Goal: Navigation & Orientation: Find specific page/section

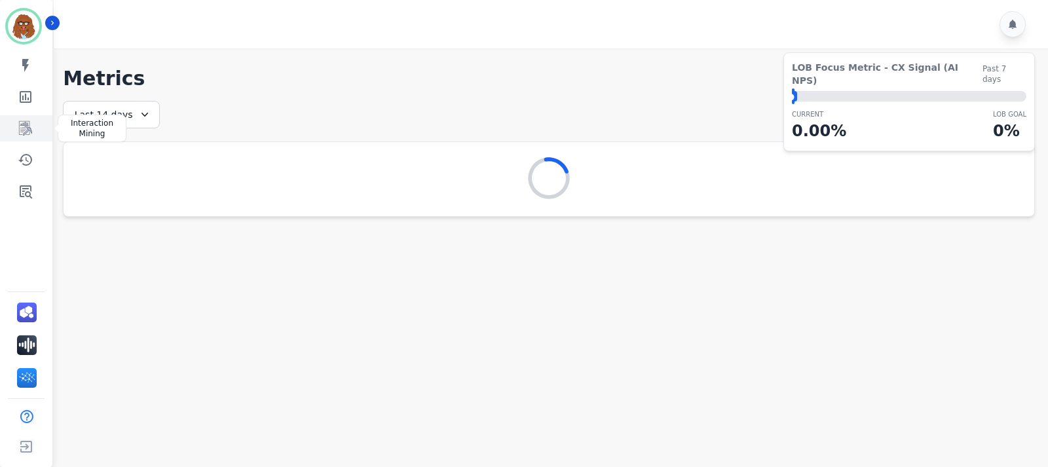
click at [26, 125] on icon "Sidebar" at bounding box center [25, 128] width 13 height 14
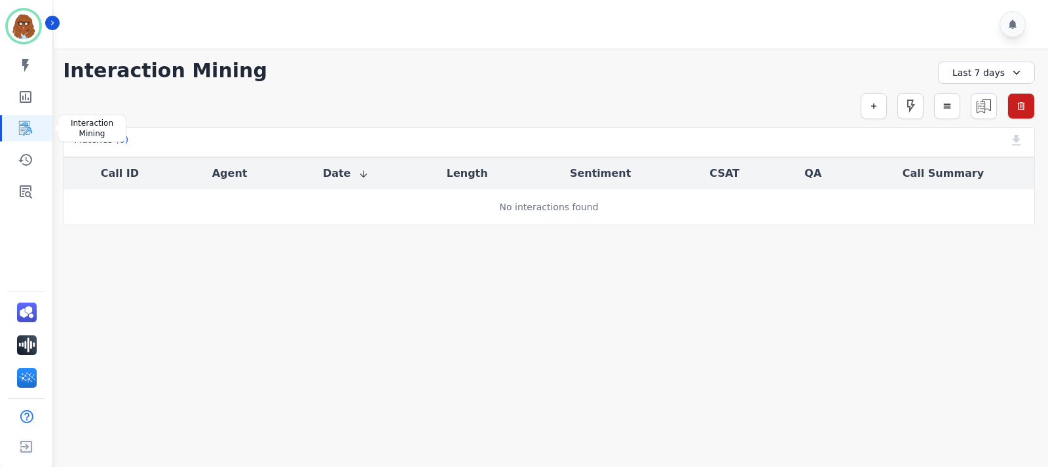
drag, startPoint x: 19, startPoint y: 127, endPoint x: 21, endPoint y: 119, distance: 8.7
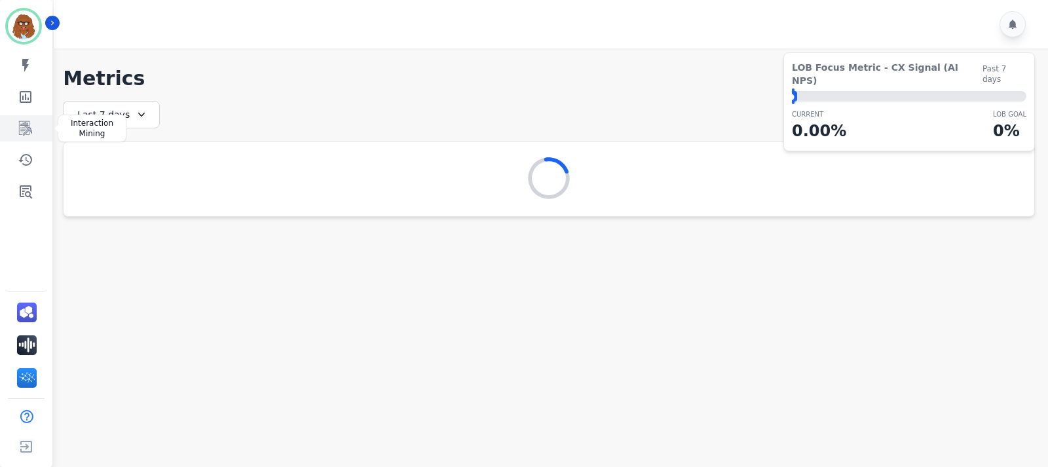
click at [26, 128] on icon "Sidebar" at bounding box center [26, 128] width 16 height 16
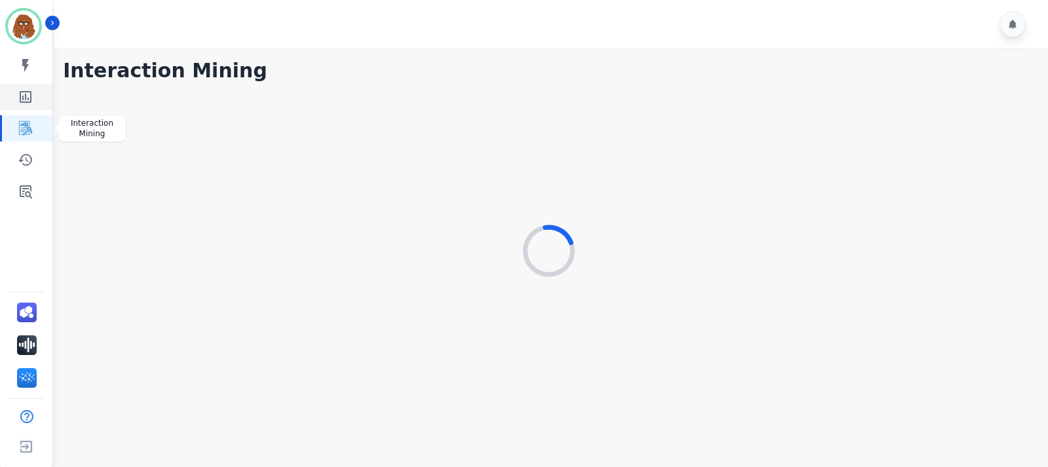
drag, startPoint x: 26, startPoint y: 128, endPoint x: 23, endPoint y: 104, distance: 23.8
click at [25, 124] on icon "Sidebar" at bounding box center [26, 128] width 16 height 16
click at [23, 99] on icon "Sidebar" at bounding box center [26, 97] width 12 height 12
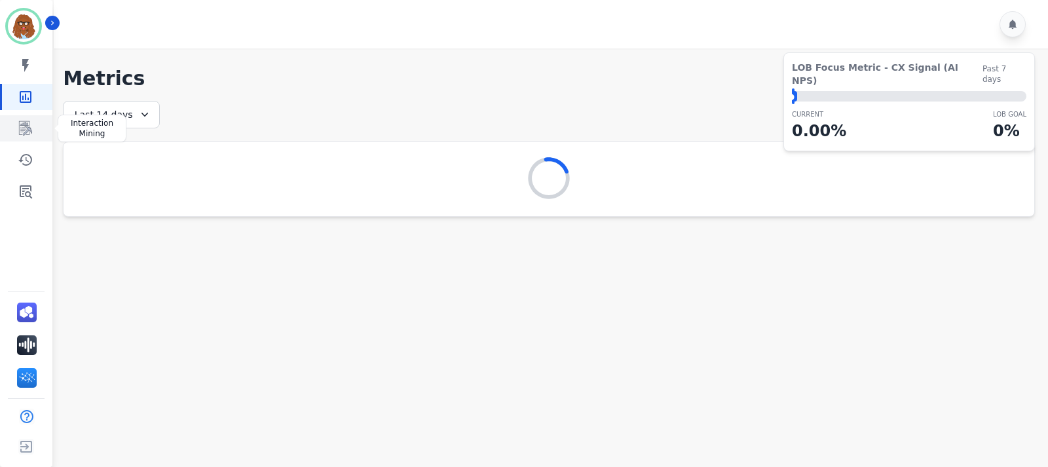
click at [37, 130] on link "Sidebar" at bounding box center [27, 128] width 50 height 26
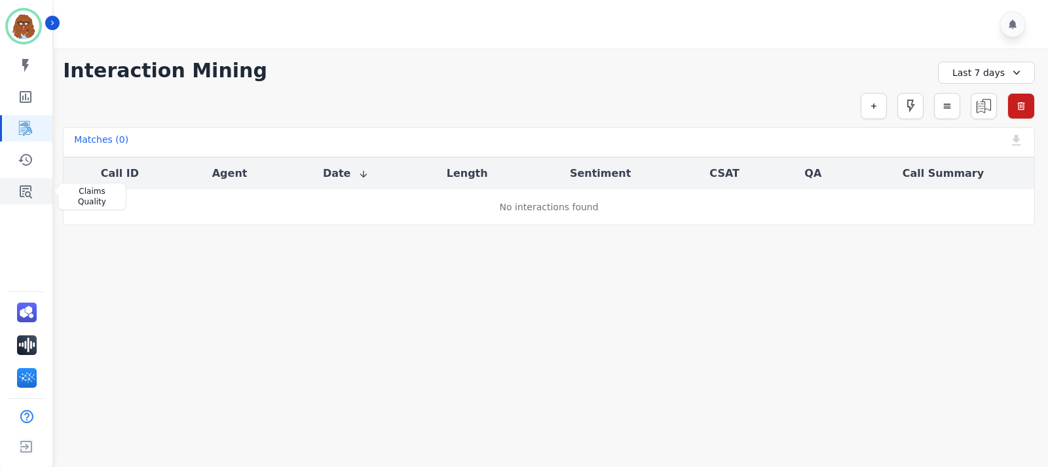
click at [31, 191] on icon "Sidebar" at bounding box center [26, 191] width 12 height 13
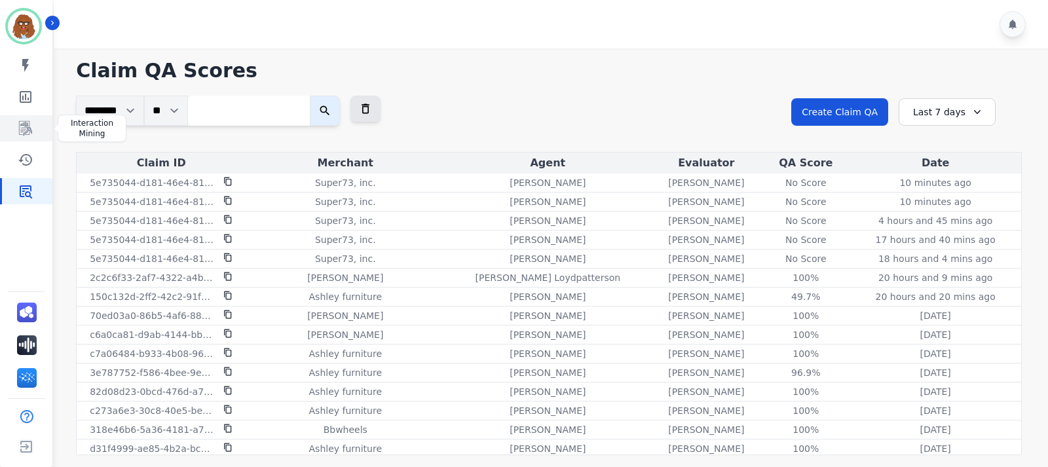
click at [22, 124] on icon "Sidebar" at bounding box center [25, 128] width 13 height 14
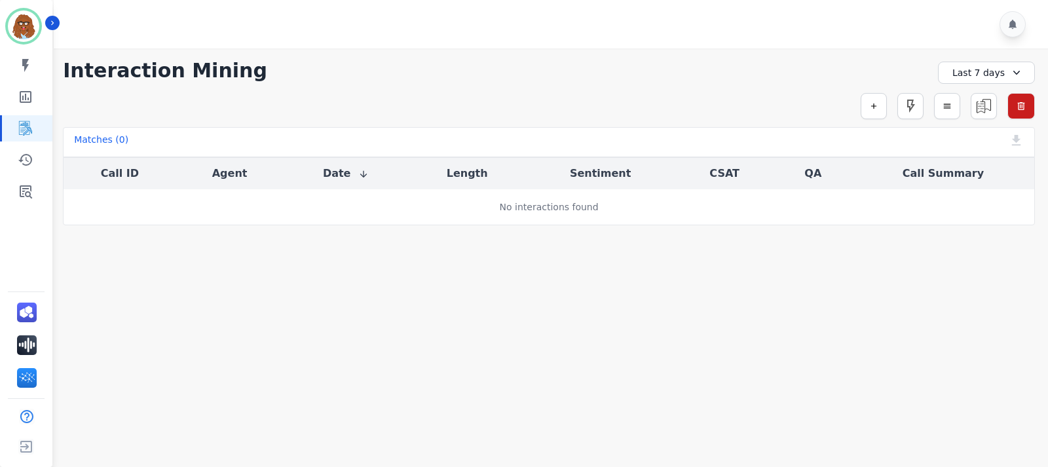
click at [1002, 71] on div "Last 7 days" at bounding box center [986, 73] width 97 height 22
click at [983, 113] on li "[DATE]" at bounding box center [994, 118] width 65 height 13
click at [942, 107] on icon "button" at bounding box center [946, 105] width 9 height 9
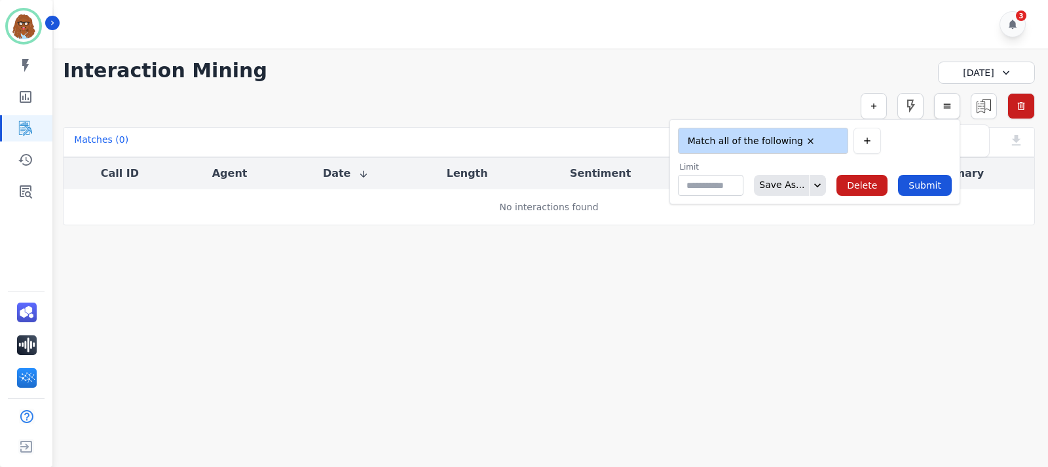
click at [942, 107] on icon "button" at bounding box center [946, 105] width 9 height 9
click at [1015, 73] on div "[DATE]" at bounding box center [986, 73] width 97 height 22
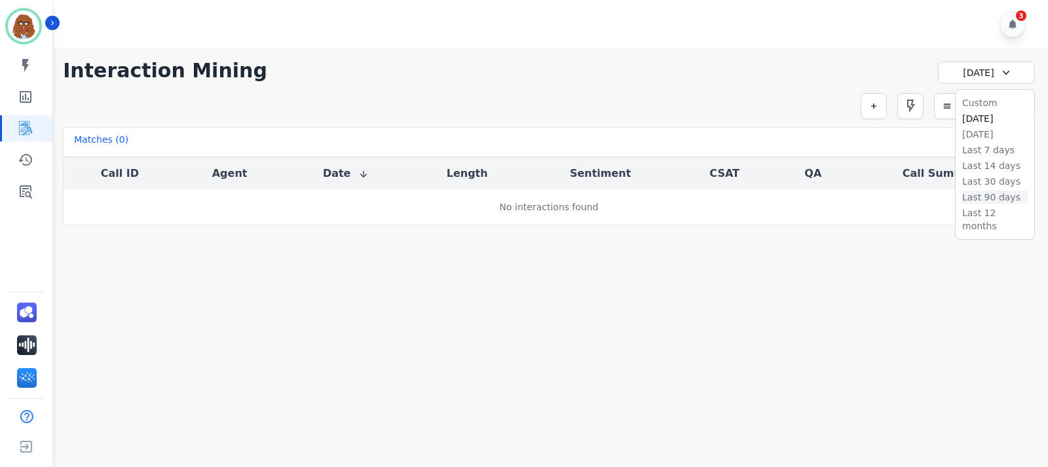
click at [996, 191] on li "Last 90 days" at bounding box center [994, 197] width 65 height 13
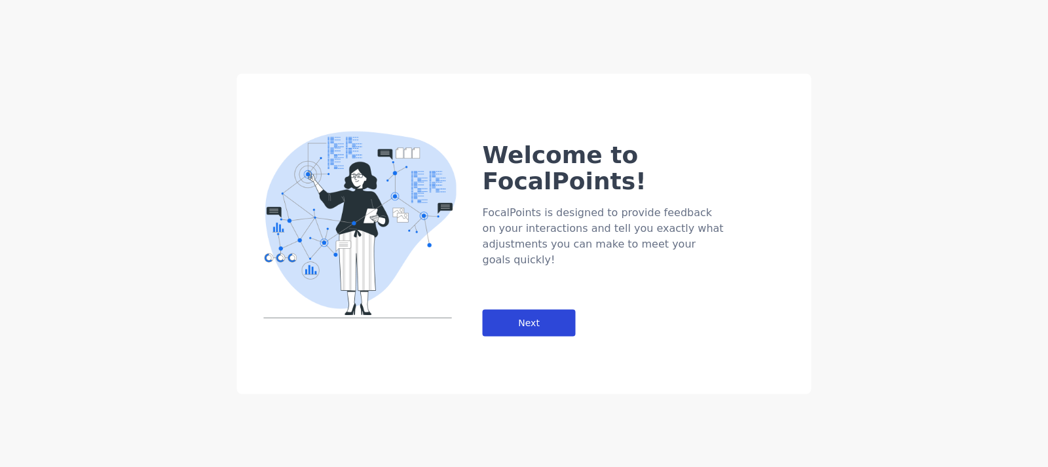
click at [501, 309] on div "Next" at bounding box center [529, 322] width 93 height 27
